Goal: Task Accomplishment & Management: Manage account settings

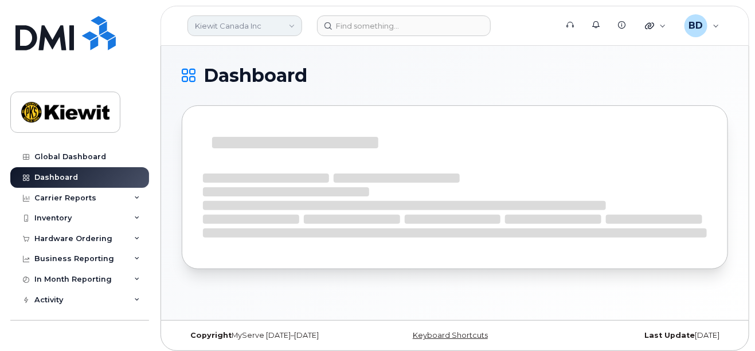
click at [253, 26] on link "Kiewit Canada Inc" at bounding box center [244, 25] width 115 height 21
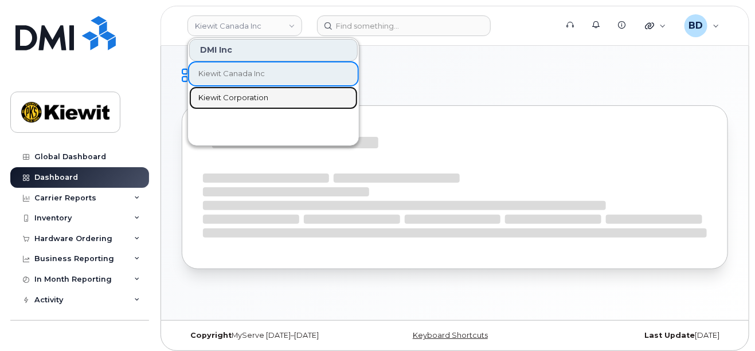
drag, startPoint x: 235, startPoint y: 99, endPoint x: 212, endPoint y: 124, distance: 34.1
click at [234, 99] on span "Kiewit Corporation" at bounding box center [233, 97] width 70 height 11
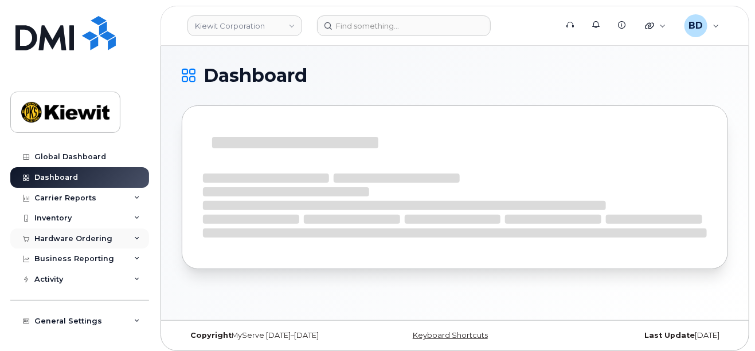
click at [91, 234] on div "Hardware Ordering" at bounding box center [79, 239] width 139 height 21
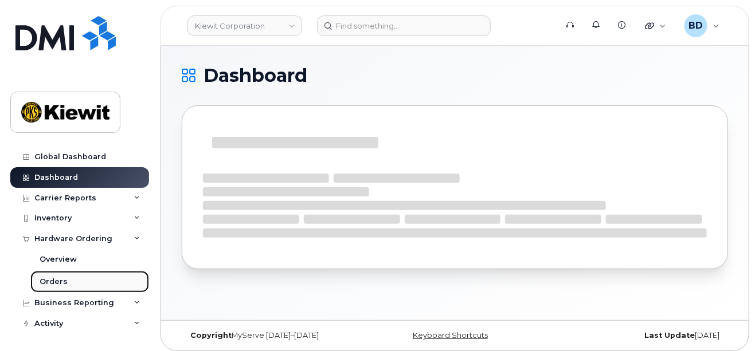
click at [100, 282] on link "Orders" at bounding box center [89, 282] width 119 height 22
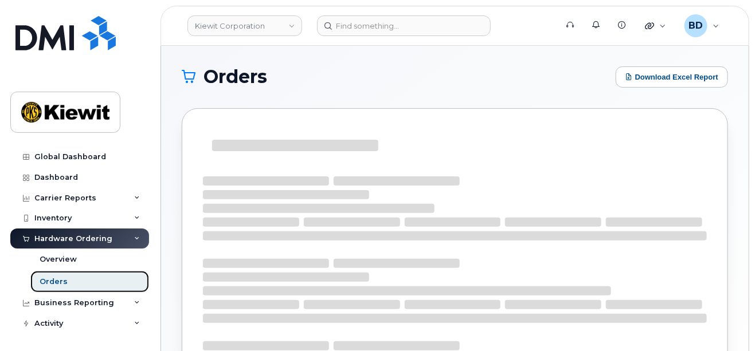
click at [120, 281] on link "Orders" at bounding box center [89, 282] width 119 height 22
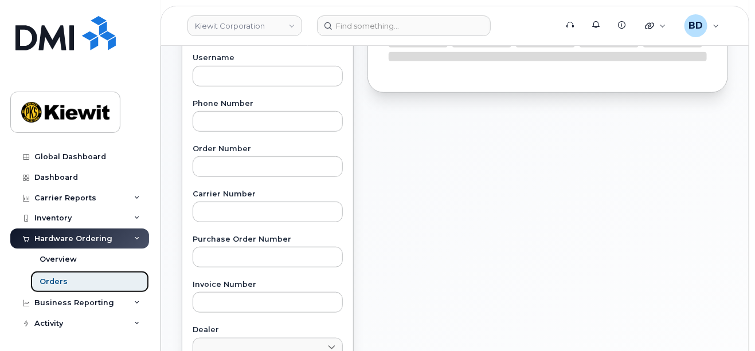
scroll to position [229, 0]
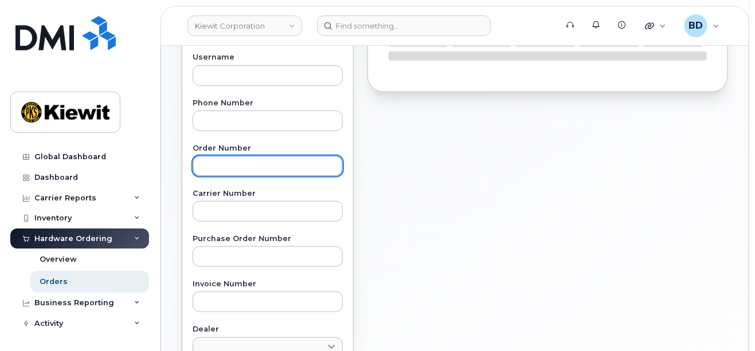
click at [214, 166] on input "text" at bounding box center [267, 166] width 150 height 21
paste input "300723"
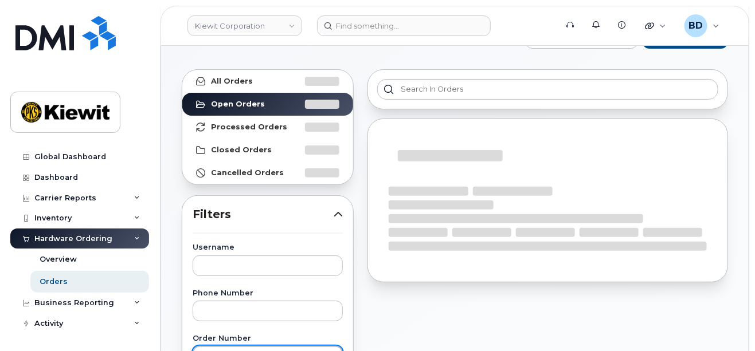
scroll to position [0, 0]
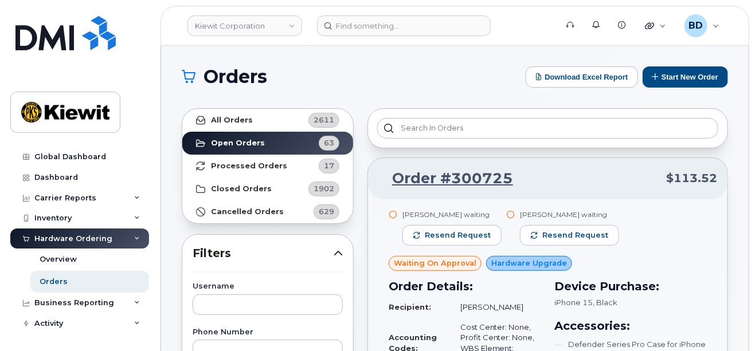
type input "300723"
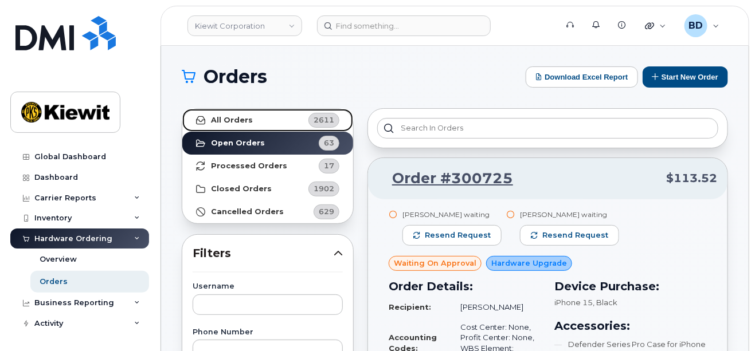
click at [235, 119] on strong "All Orders" at bounding box center [232, 120] width 42 height 9
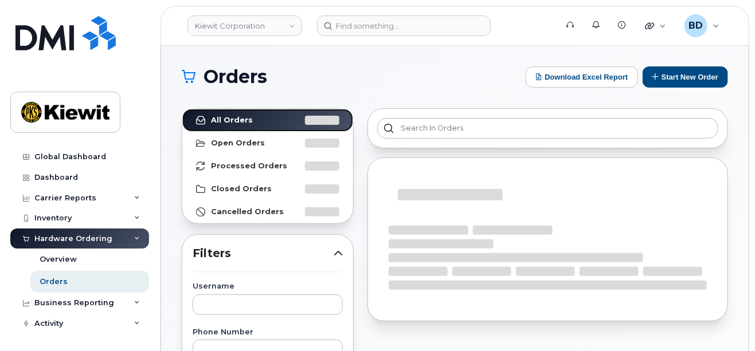
click at [182, 109] on link "All Orders" at bounding box center [267, 120] width 171 height 23
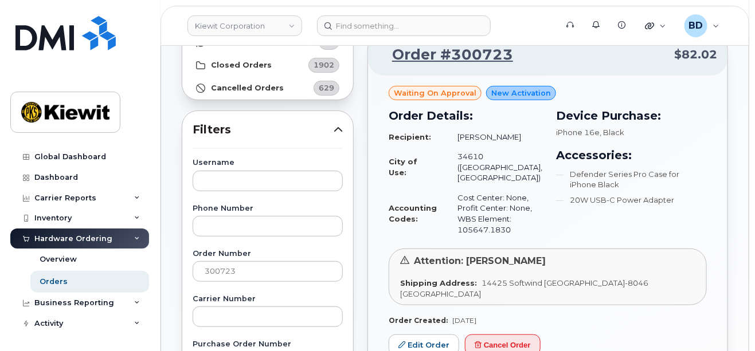
scroll to position [152, 0]
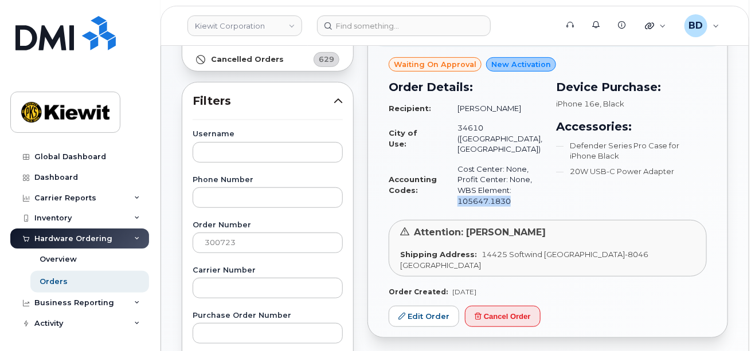
drag, startPoint x: 460, startPoint y: 189, endPoint x: 512, endPoint y: 185, distance: 51.7
click at [512, 185] on td "Cost Center: None, Profit Center: None, WBS Element: 105647.1830" at bounding box center [494, 185] width 95 height 52
copy td "105647.1830"
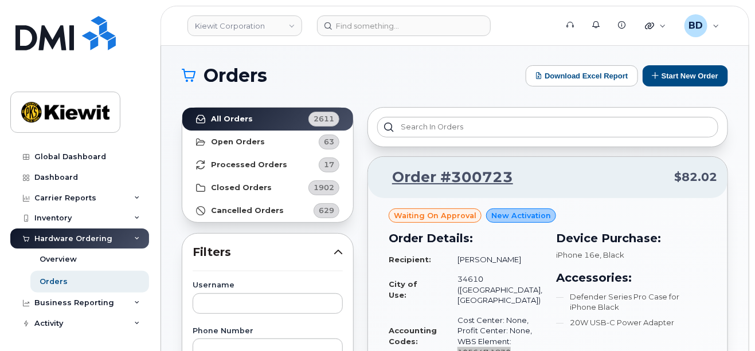
scroll to position [0, 0]
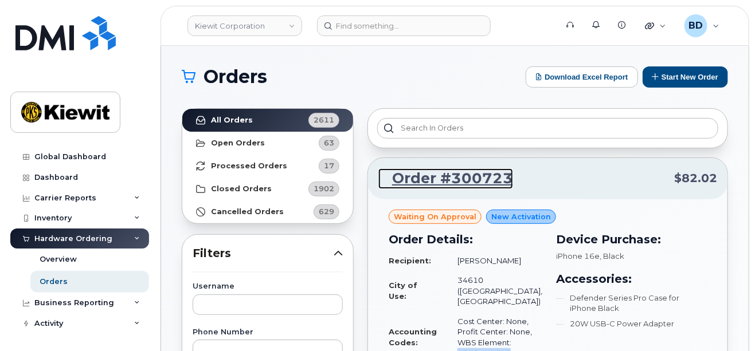
click at [445, 174] on link "Order #300723" at bounding box center [445, 178] width 135 height 21
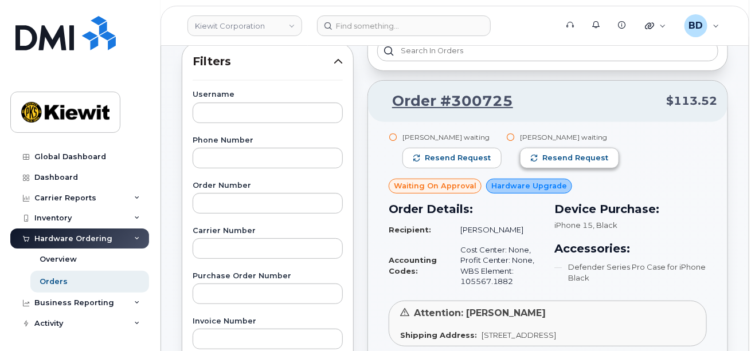
scroll to position [152, 0]
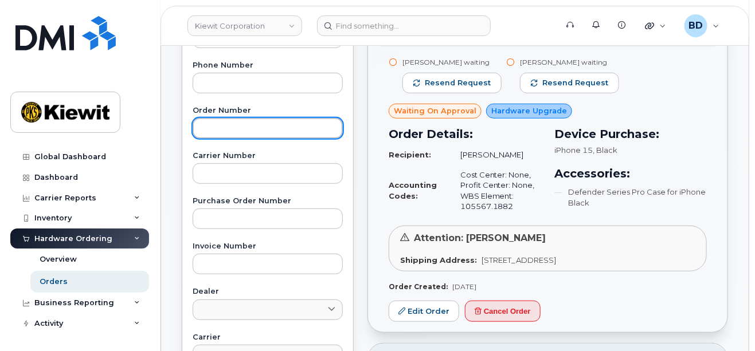
click at [227, 125] on input "text" at bounding box center [267, 128] width 150 height 21
paste input "Looks like this receipt is just for $457.35. Could you reach out to the hotel t…"
drag, startPoint x: 197, startPoint y: 126, endPoint x: 610, endPoint y: 120, distance: 412.5
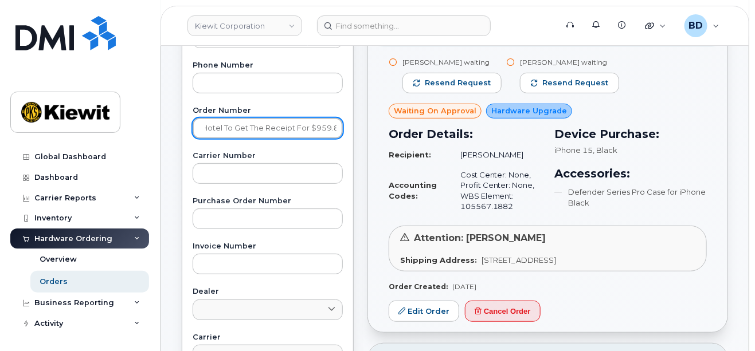
paste input "300723"
type input "300723"
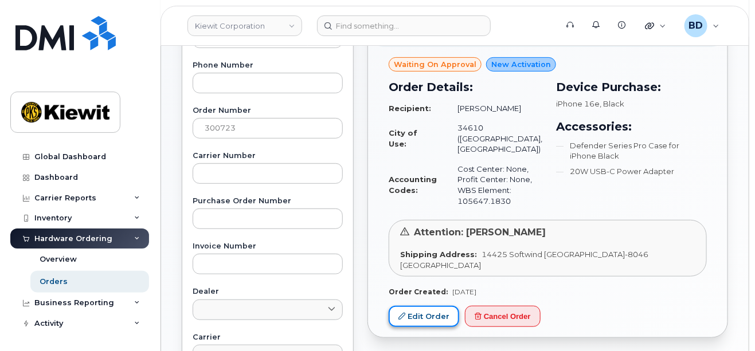
click at [421, 306] on link "Edit Order" at bounding box center [423, 316] width 70 height 21
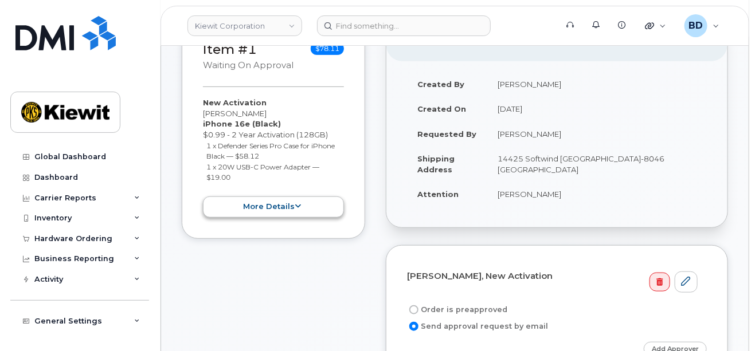
scroll to position [152, 0]
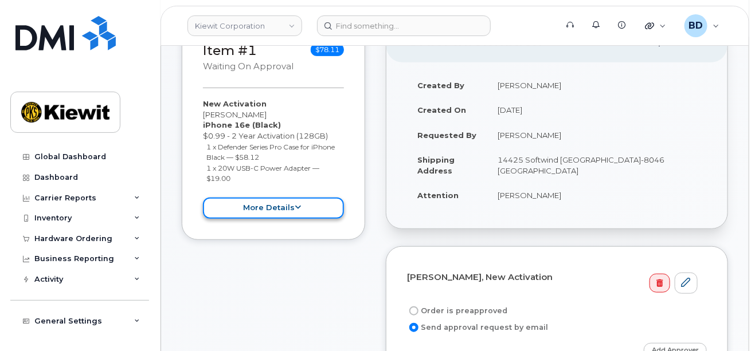
click at [297, 204] on icon at bounding box center [298, 207] width 6 height 7
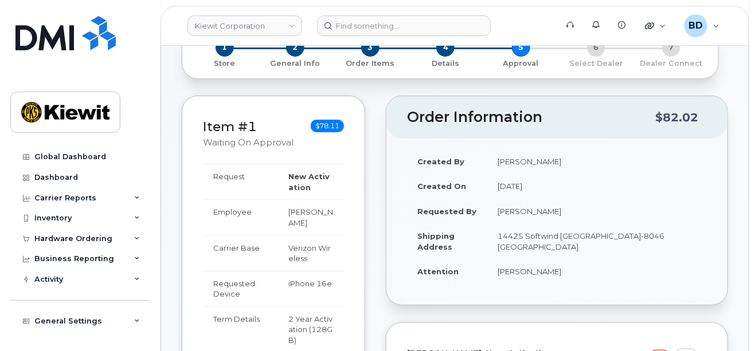
scroll to position [0, 0]
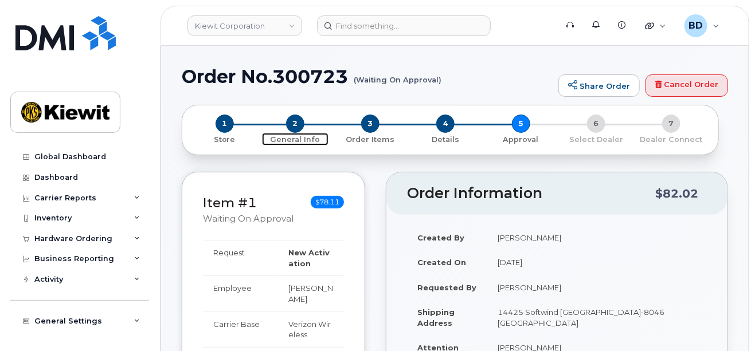
click at [301, 121] on span "2" at bounding box center [295, 124] width 18 height 18
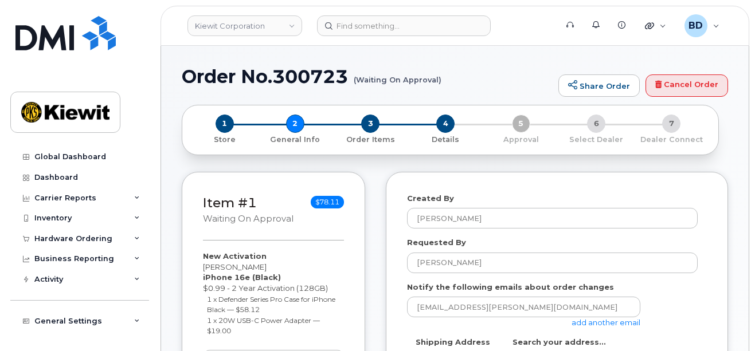
select select
click at [291, 123] on div "1 Store 2 General Info 3 Order Items 4 Details 5 Approval 6 Select Dealer 7 Dea…" at bounding box center [449, 130] width 517 height 30
click at [368, 123] on span "3" at bounding box center [370, 124] width 18 height 18
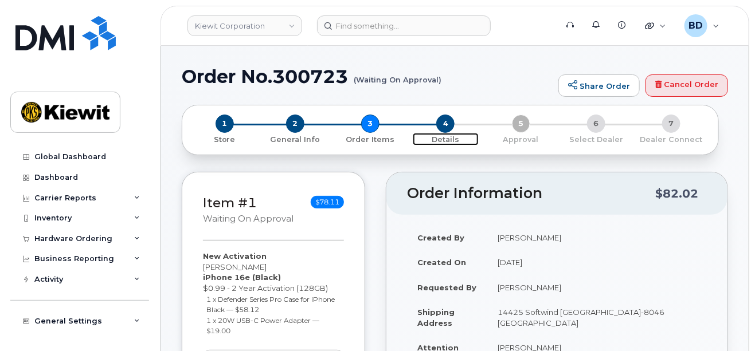
click at [443, 125] on span "4" at bounding box center [445, 124] width 18 height 18
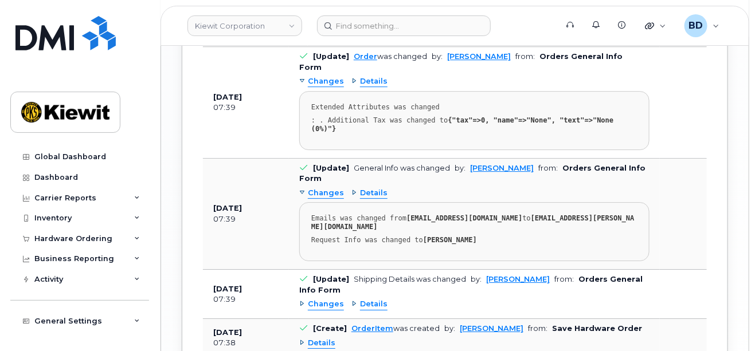
scroll to position [1243, 0]
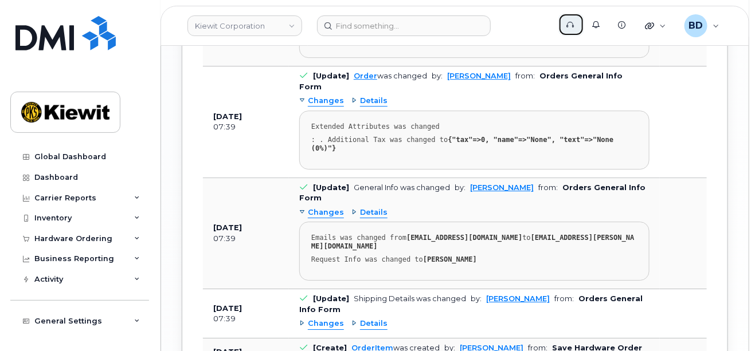
click at [572, 22] on icon at bounding box center [569, 24] width 7 height 7
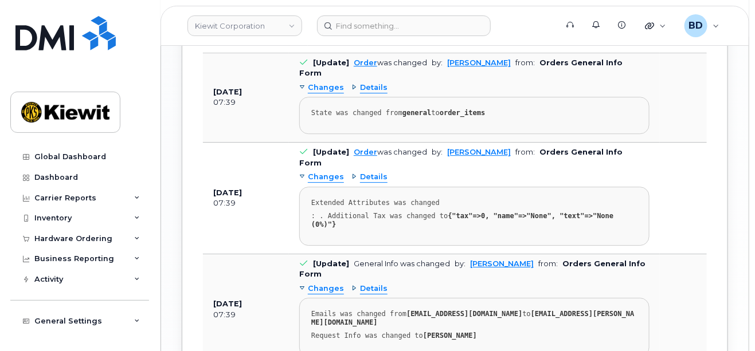
scroll to position [1396, 0]
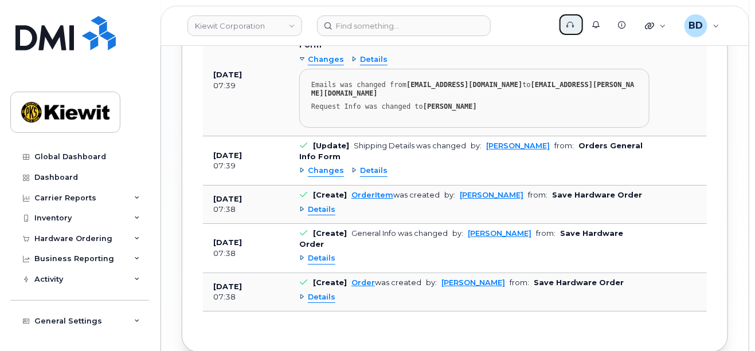
click at [576, 19] on link "Support" at bounding box center [571, 24] width 26 height 23
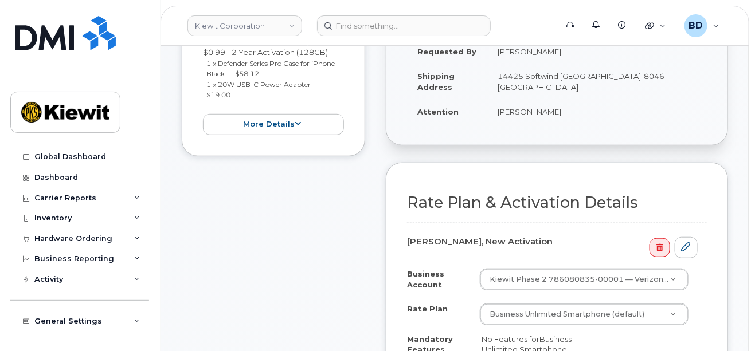
scroll to position [229, 0]
